Goal: Task Accomplishment & Management: Use online tool/utility

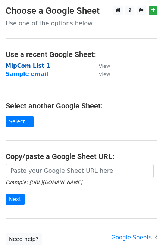
click at [39, 67] on strong "MipCom List 1" at bounding box center [28, 66] width 44 height 7
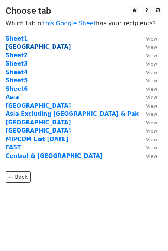
click at [25, 47] on strong "Western Europe" at bounding box center [39, 47] width 66 height 7
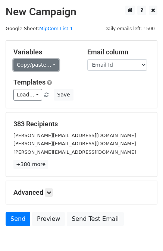
click at [52, 66] on link "Copy/paste..." at bounding box center [35, 65] width 45 height 12
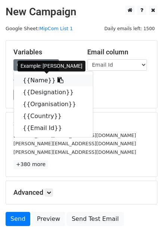
click at [57, 81] on icon at bounding box center [60, 80] width 6 height 6
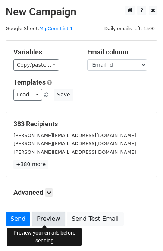
click at [40, 218] on link "Preview" at bounding box center [48, 219] width 33 height 14
click at [43, 219] on link "Preview" at bounding box center [48, 219] width 33 height 14
click at [38, 217] on link "Preview" at bounding box center [48, 219] width 33 height 14
click at [51, 219] on link "Preview" at bounding box center [48, 219] width 33 height 14
